Goal: Transaction & Acquisition: Purchase product/service

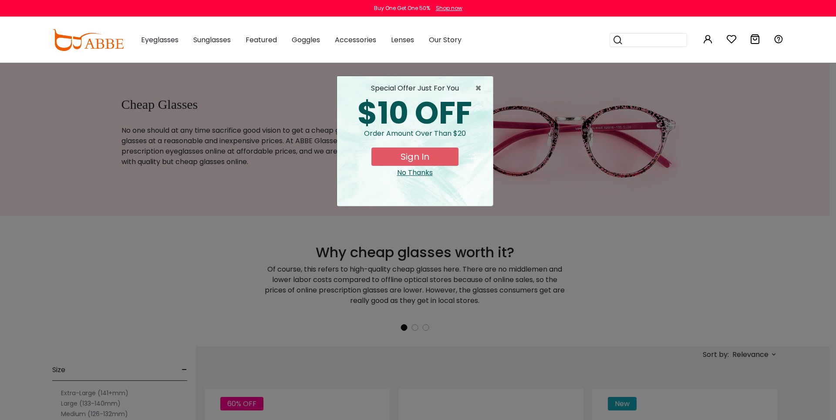
click at [420, 166] on button "Sign In" at bounding box center [414, 157] width 87 height 18
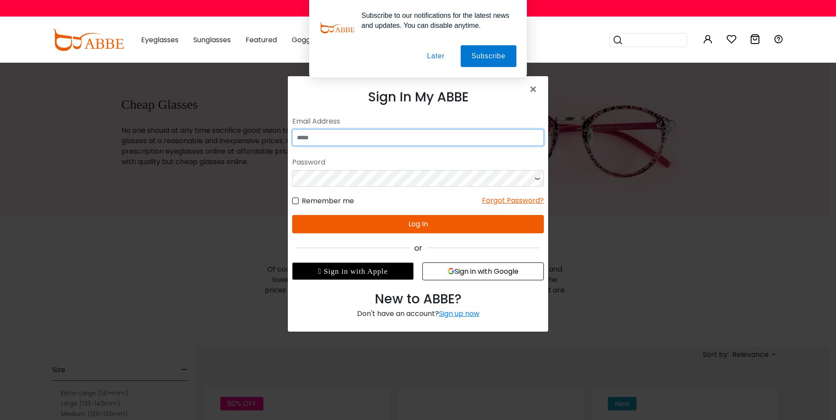
click at [362, 143] on body "Eyeglasses Thanks for your subscription Please use coupon code " NEWCOMER " to …" at bounding box center [418, 199] width 260 height 247
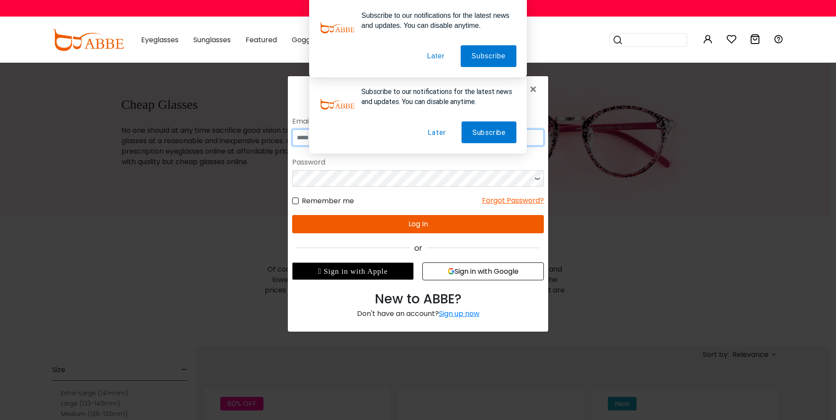
type input "**********"
click at [479, 276] on button "Sign in with Google" at bounding box center [482, 271] width 121 height 18
click at [478, 270] on button "Sign in with Google" at bounding box center [482, 271] width 121 height 18
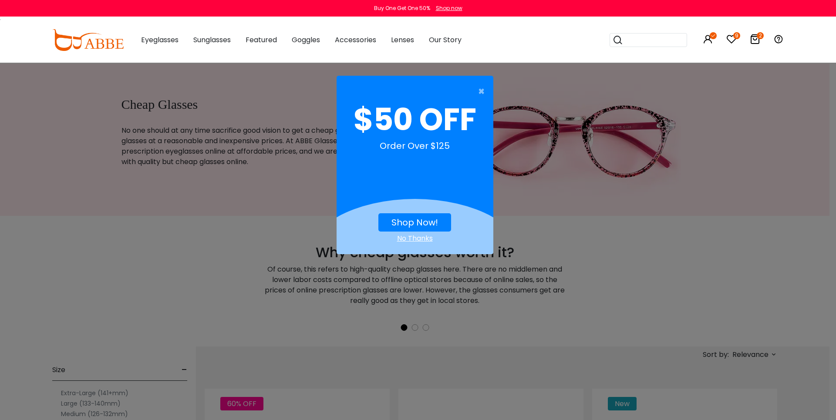
click at [387, 215] on button "Shop Now!" at bounding box center [414, 222] width 73 height 18
click at [425, 237] on div "No Thanks" at bounding box center [415, 238] width 157 height 10
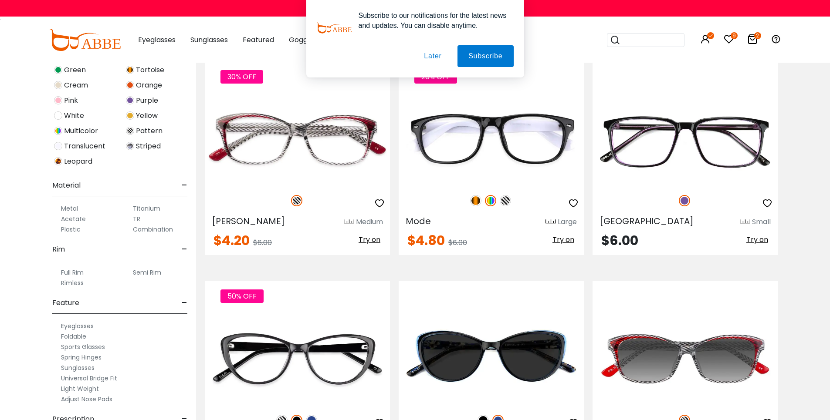
scroll to position [2090, 0]
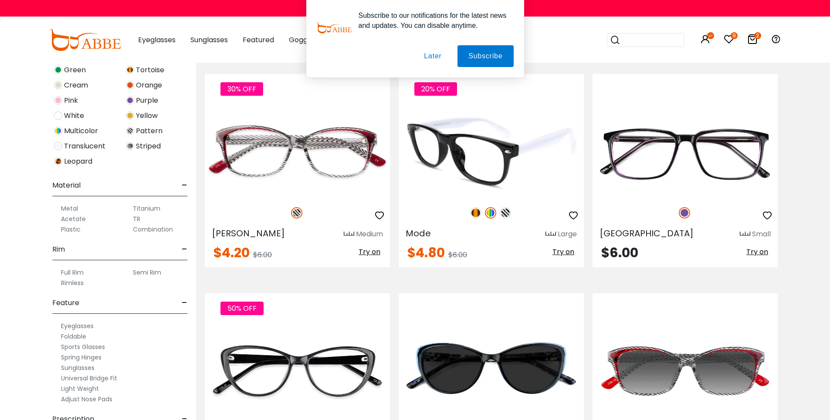
click at [475, 219] on img at bounding box center [475, 212] width 11 height 11
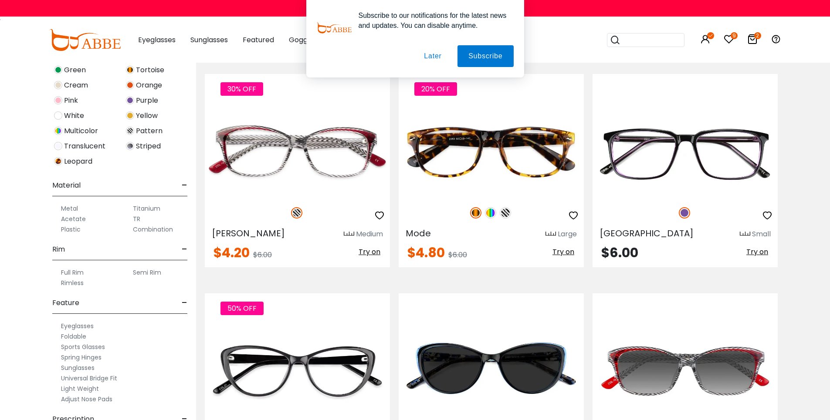
click at [0, 0] on button "Later" at bounding box center [0, 0] width 0 height 0
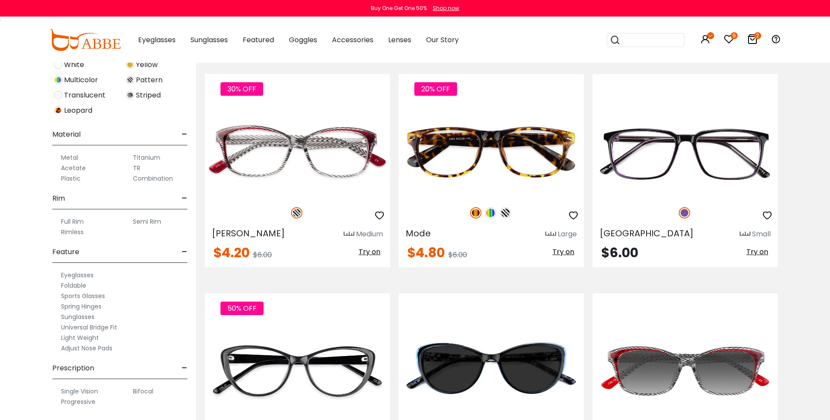
scroll to position [350, 0]
click at [54, 219] on div "Full Rim" at bounding box center [83, 221] width 63 height 10
click at [53, 216] on div "Full Rim" at bounding box center [83, 221] width 63 height 10
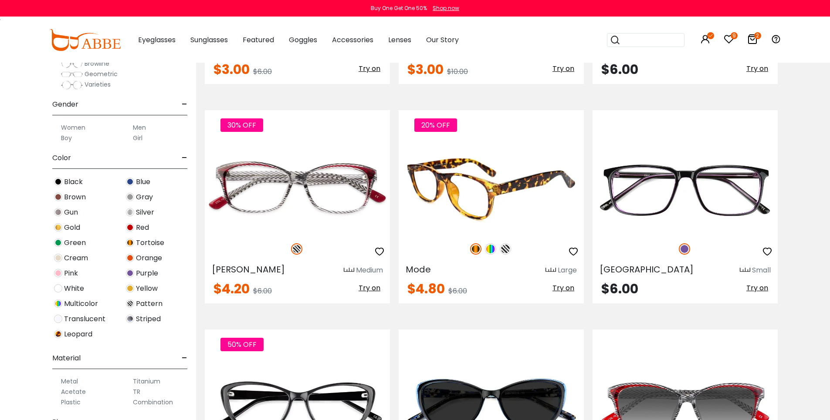
scroll to position [2061, 0]
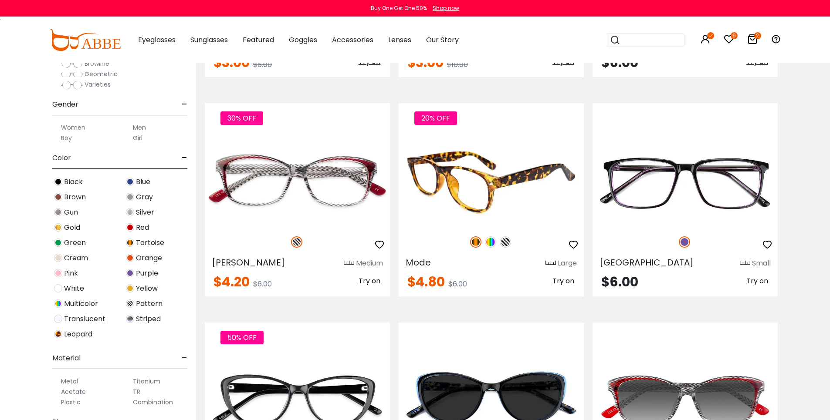
click at [507, 248] on img at bounding box center [504, 241] width 11 height 11
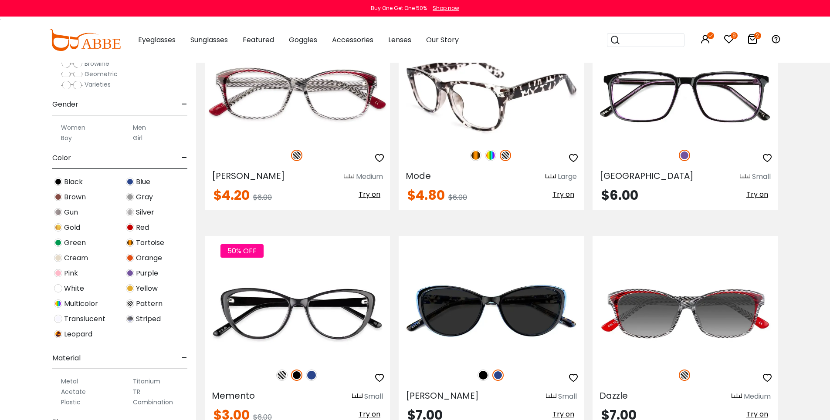
scroll to position [2148, 0]
click at [571, 163] on icon "button" at bounding box center [573, 157] width 10 height 10
click at [473, 161] on img at bounding box center [475, 154] width 11 height 11
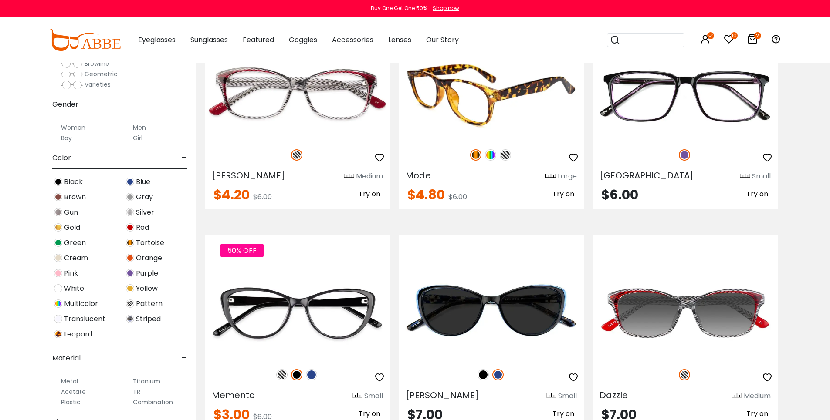
click at [573, 163] on icon "button" at bounding box center [573, 157] width 10 height 10
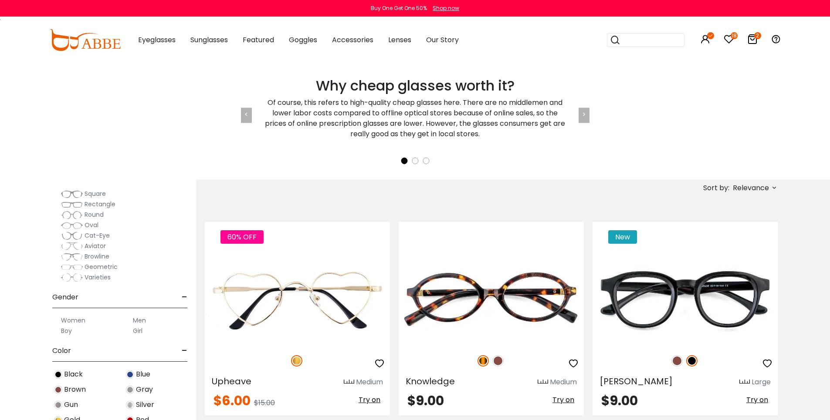
scroll to position [145, 0]
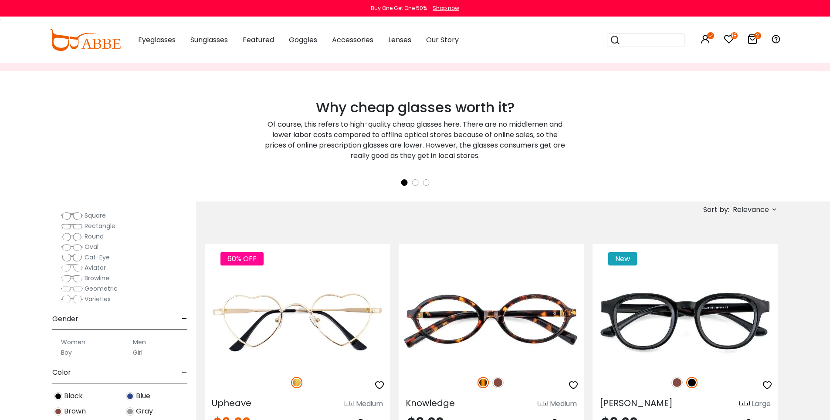
click at [747, 209] on span "Relevance" at bounding box center [750, 210] width 36 height 16
click at [734, 233] on label "New Arrivals" at bounding box center [731, 234] width 42 height 10
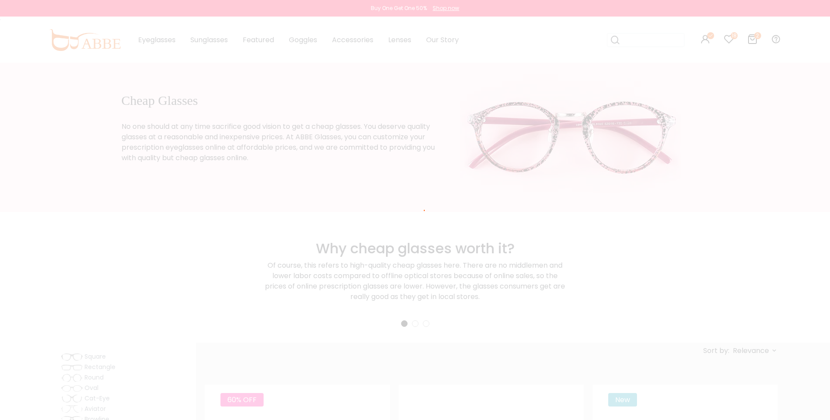
scroll to position [0, 0]
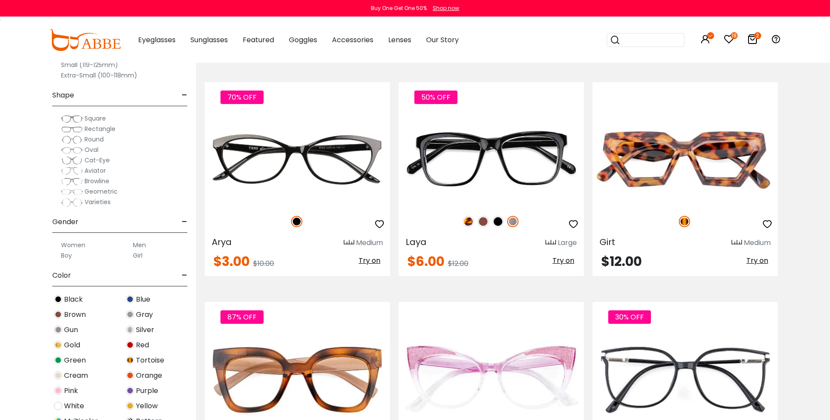
scroll to position [1451, 0]
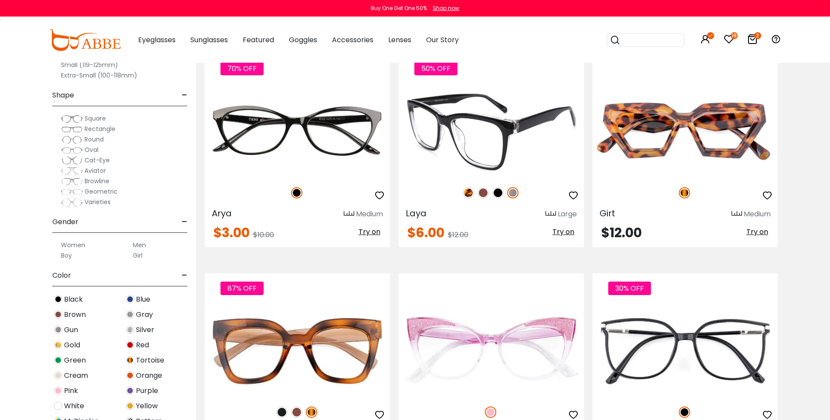
click at [464, 199] on img at bounding box center [467, 192] width 11 height 11
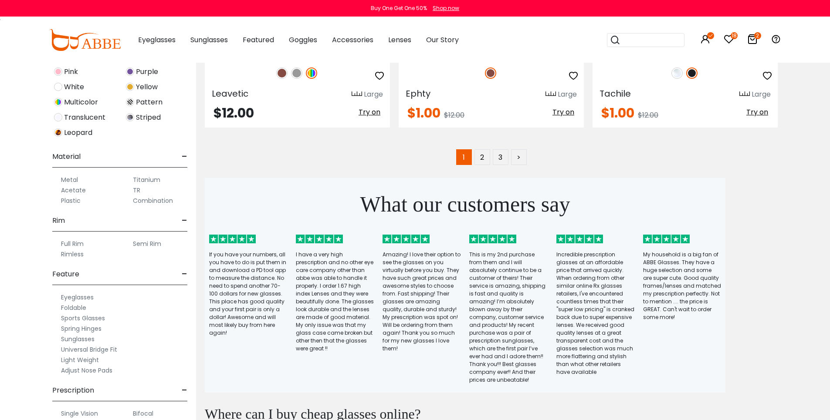
scroll to position [4703, 0]
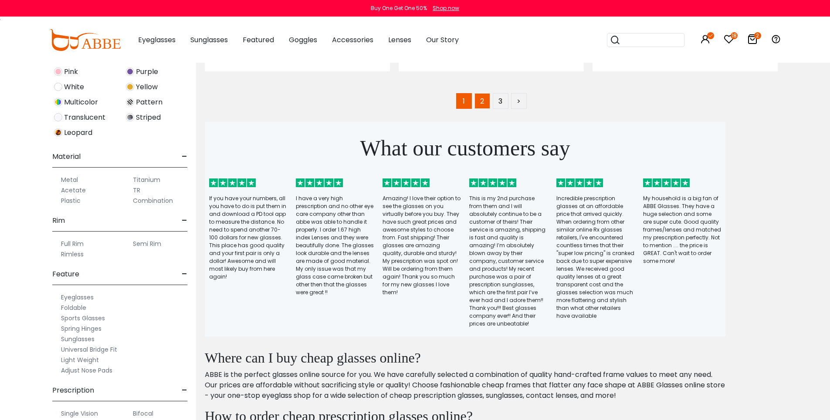
click at [487, 109] on link "2" at bounding box center [482, 101] width 16 height 16
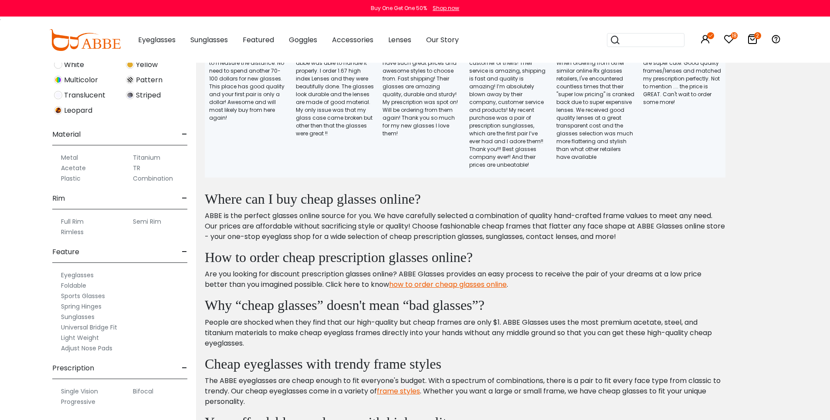
scroll to position [4920, 0]
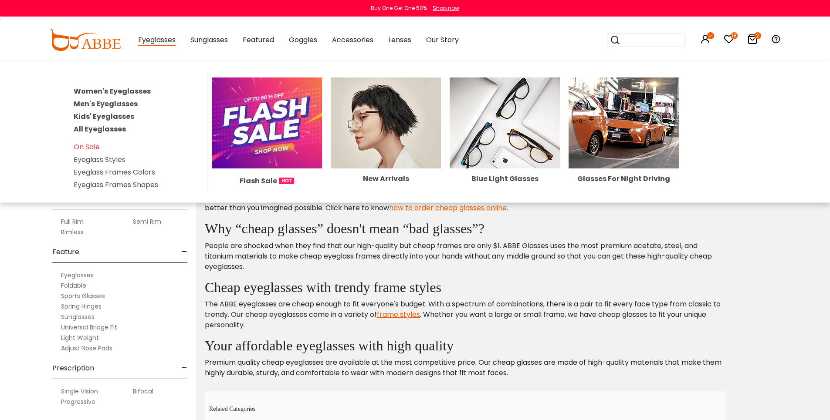
click at [155, 41] on span "Eyeglasses" at bounding box center [156, 40] width 37 height 11
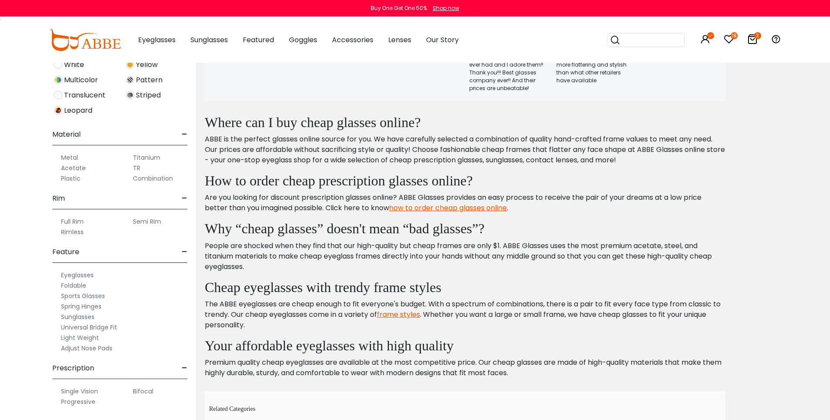
click at [101, 42] on img at bounding box center [84, 40] width 71 height 22
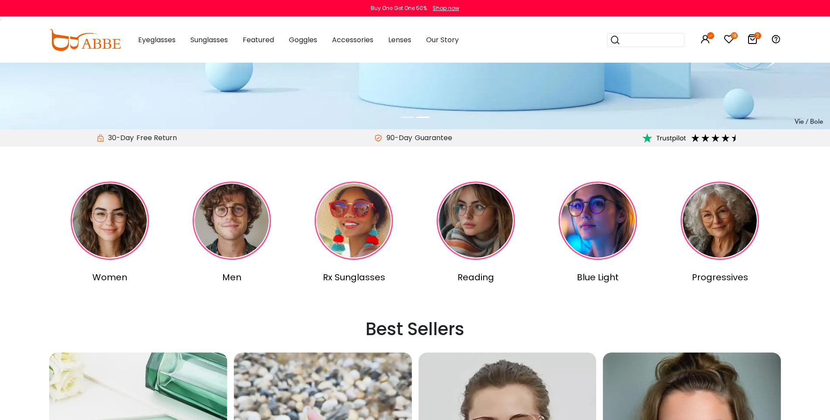
scroll to position [116, 0]
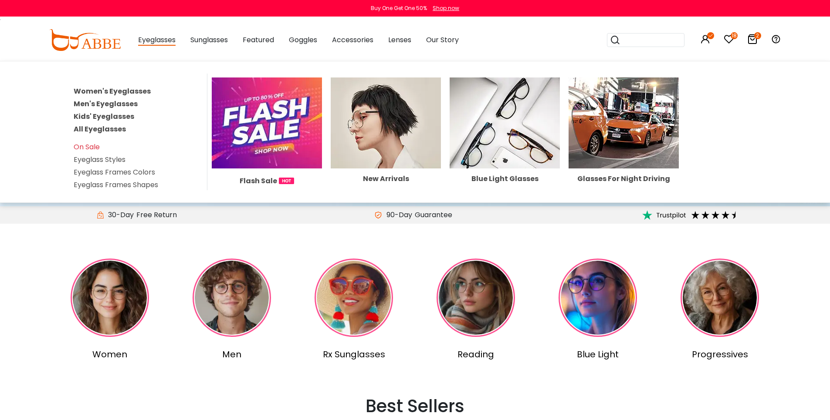
click at [417, 167] on img at bounding box center [385, 123] width 110 height 91
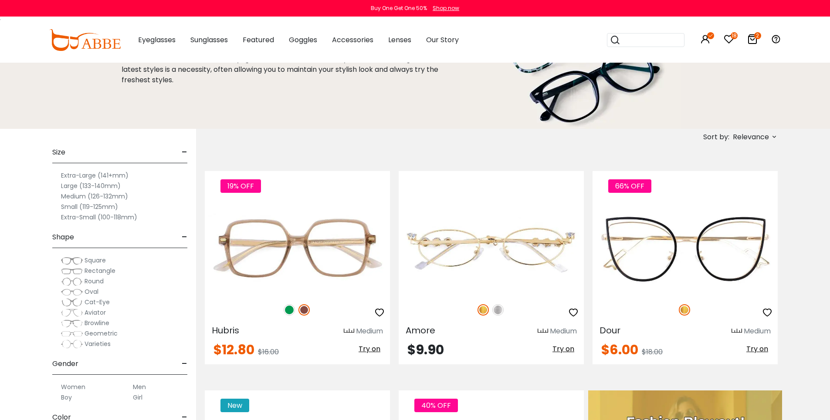
click at [753, 135] on span "Relevance" at bounding box center [750, 137] width 36 height 16
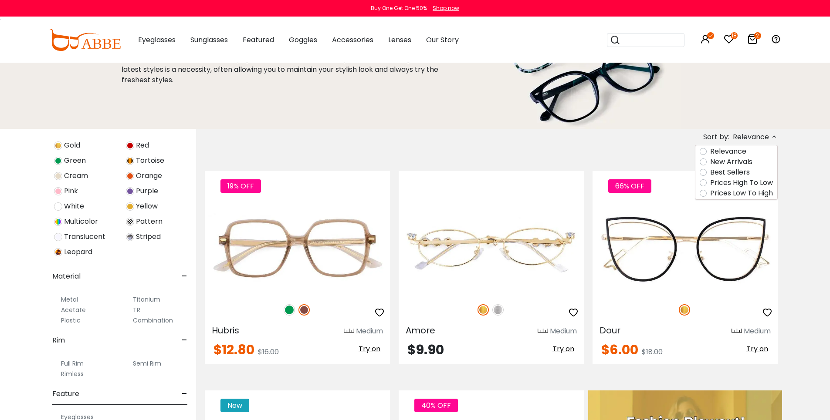
scroll to position [350, 0]
click at [57, 362] on div "Full Rim" at bounding box center [83, 363] width 63 height 10
click at [68, 361] on label "Full Rim" at bounding box center [72, 363] width 23 height 10
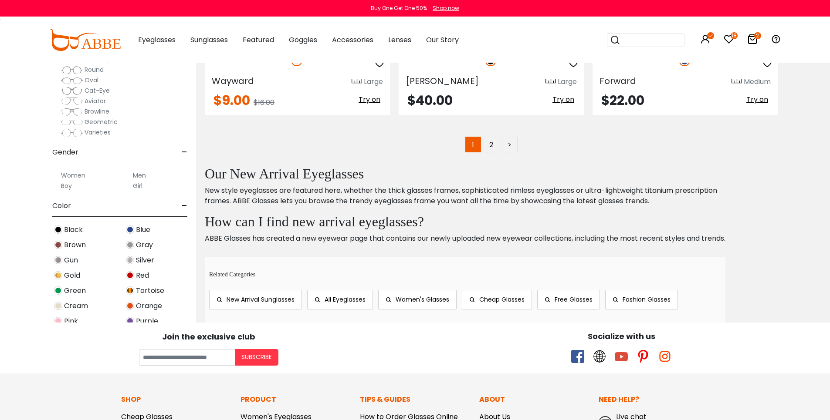
scroll to position [4674, 0]
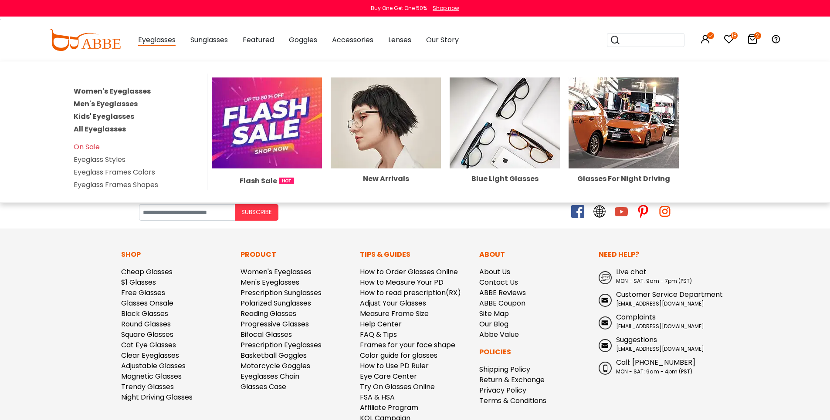
click at [644, 155] on img at bounding box center [623, 123] width 110 height 91
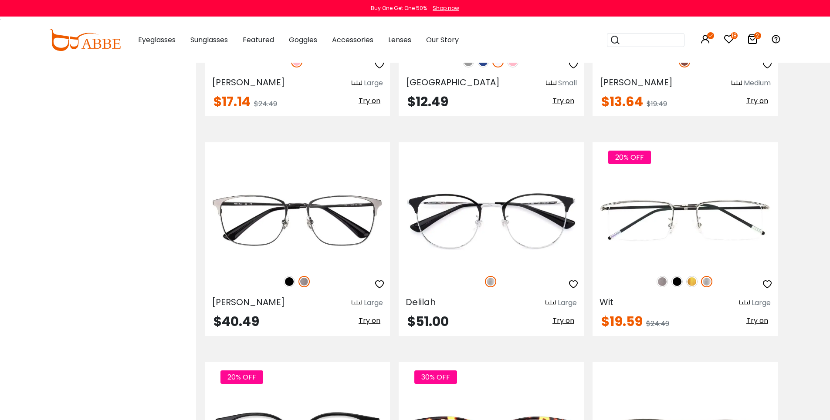
scroll to position [4325, 0]
